Goal: Share content: Share content

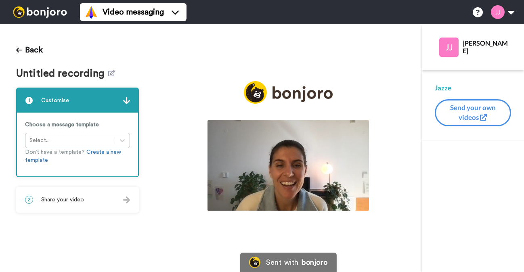
click at [267, 163] on img at bounding box center [289, 165] width 162 height 91
click at [74, 201] on span "Share your video" at bounding box center [62, 200] width 43 height 8
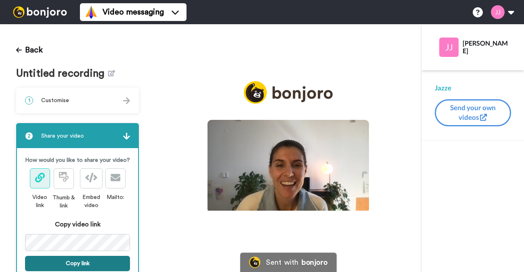
click at [71, 259] on button "Copy link" at bounding box center [77, 263] width 105 height 15
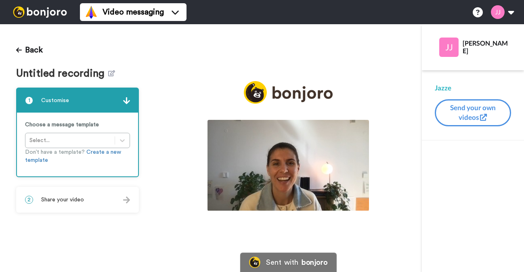
click at [285, 167] on img at bounding box center [289, 165] width 162 height 91
click at [94, 199] on div "2 Share your video" at bounding box center [77, 200] width 121 height 24
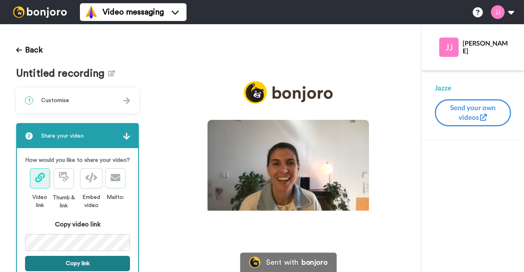
click at [66, 258] on button "Copy link" at bounding box center [77, 263] width 105 height 15
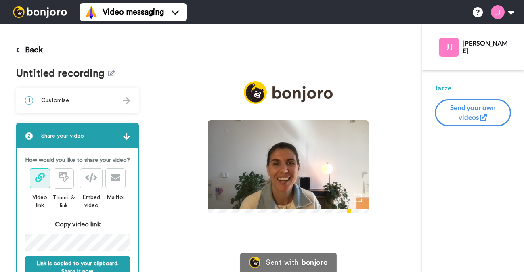
scroll to position [12, 0]
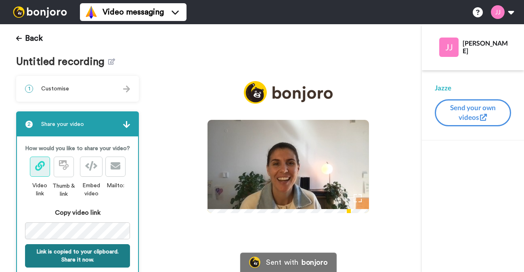
click at [78, 255] on button "Link is copied to your clipboard. Share it now." at bounding box center [77, 255] width 105 height 23
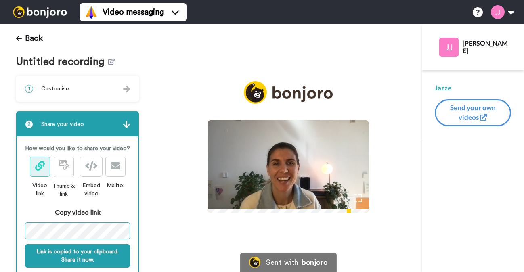
scroll to position [0, 95]
click at [162, 226] on div "Back Untitled recording 1 Customise Choose a message template Select... Don’t h…" at bounding box center [262, 148] width 524 height 248
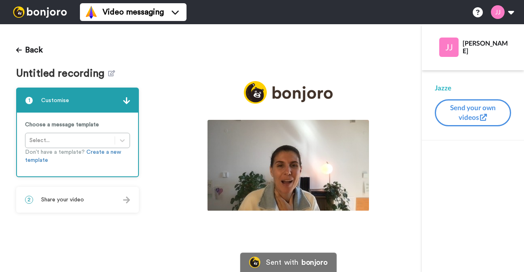
click at [271, 160] on img at bounding box center [289, 165] width 162 height 91
click at [72, 203] on span "Share your video" at bounding box center [62, 200] width 43 height 8
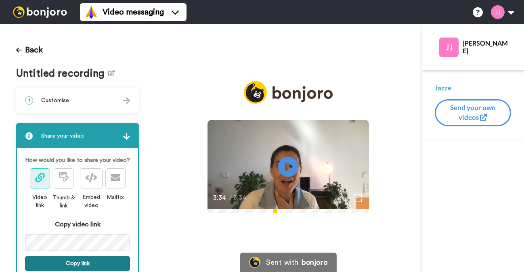
click at [64, 260] on button "Copy link" at bounding box center [77, 263] width 105 height 15
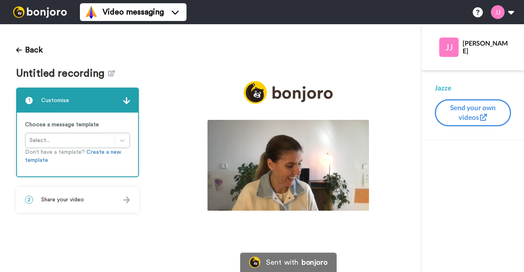
click at [273, 171] on img at bounding box center [289, 165] width 162 height 91
click at [72, 199] on span "Share your video" at bounding box center [62, 200] width 43 height 8
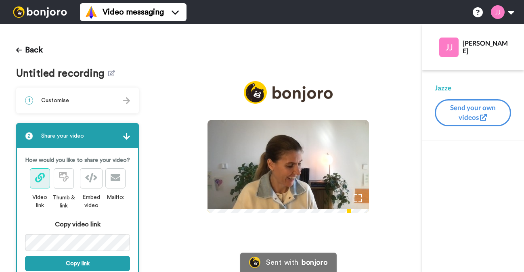
scroll to position [29, 0]
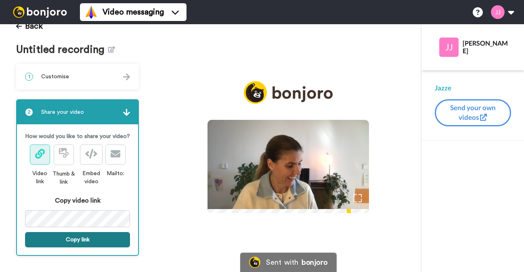
drag, startPoint x: 74, startPoint y: 231, endPoint x: 77, endPoint y: 225, distance: 7.6
click at [74, 232] on button "Copy link" at bounding box center [77, 239] width 105 height 15
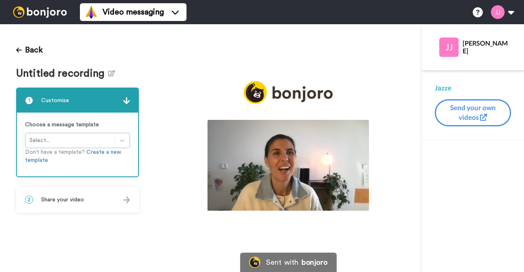
click at [268, 165] on img at bounding box center [289, 165] width 162 height 91
click at [98, 200] on div "2 Share your video" at bounding box center [77, 200] width 121 height 24
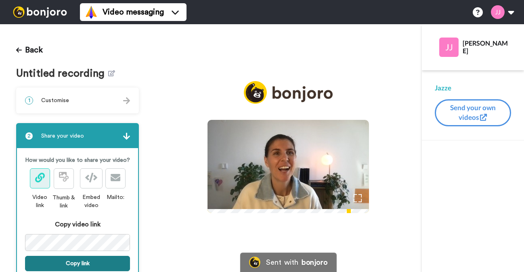
click at [89, 260] on button "Copy link" at bounding box center [77, 263] width 105 height 15
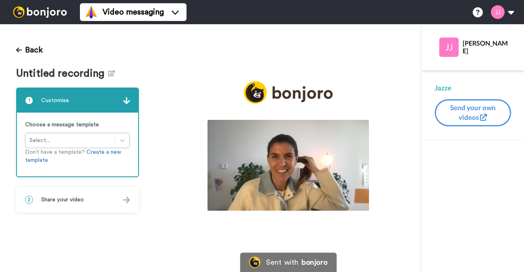
click at [288, 164] on img at bounding box center [289, 165] width 162 height 91
click at [80, 199] on span "Share your video" at bounding box center [62, 200] width 43 height 8
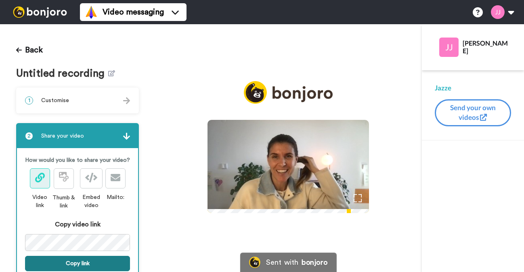
click at [74, 264] on button "Copy link" at bounding box center [77, 263] width 105 height 15
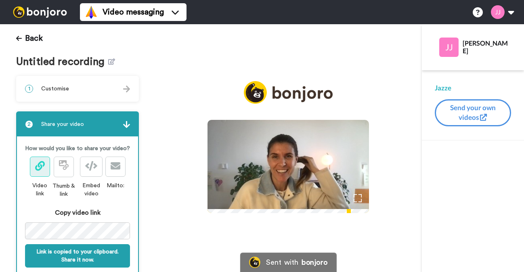
click at [215, 203] on video at bounding box center [289, 165] width 162 height 91
click at [285, 132] on video at bounding box center [289, 165] width 162 height 91
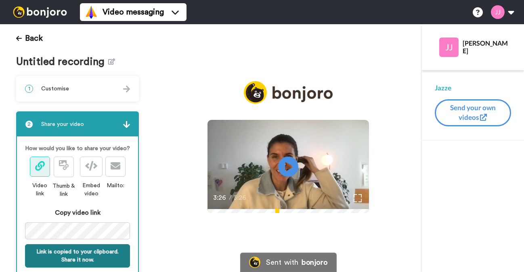
click at [73, 258] on button "Link is copied to your clipboard. Share it now." at bounding box center [77, 255] width 105 height 23
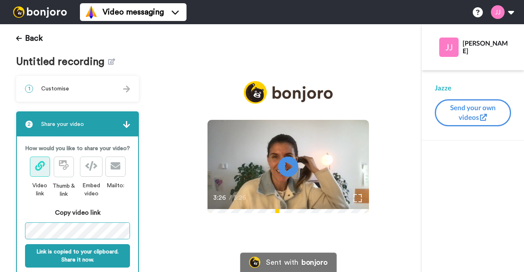
scroll to position [0, 99]
click at [154, 229] on div "Back Untitled recording 1 Customise Choose a message template Select... Don’t h…" at bounding box center [77, 148] width 155 height 248
